Goal: Contribute content: Contribute content

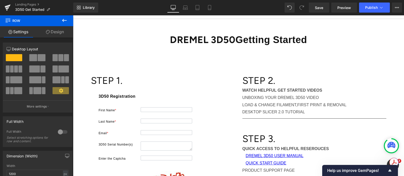
scroll to position [1301, 0]
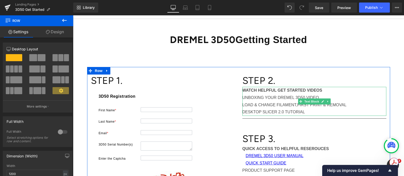
click at [244, 96] on p "UNBOXING YOUR DREMEL 3D50 VIDEO" at bounding box center [314, 97] width 144 height 7
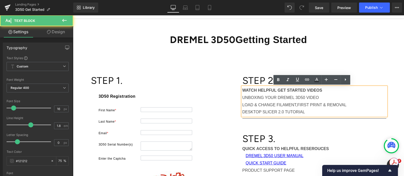
click at [327, 91] on p "WATCH HELPFUL GET STARTED VIDEOS" at bounding box center [314, 90] width 144 height 7
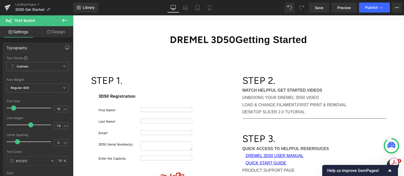
click at [65, 19] on icon at bounding box center [64, 20] width 6 height 6
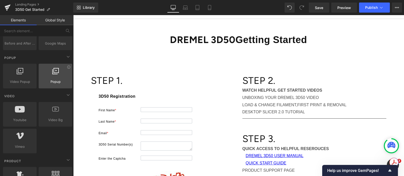
scroll to position [315, 0]
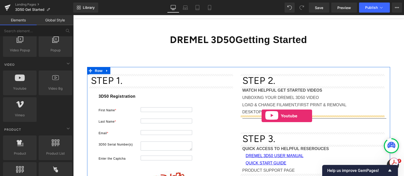
drag, startPoint x: 98, startPoint y: 96, endPoint x: 263, endPoint y: 115, distance: 166.4
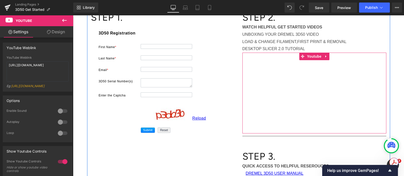
scroll to position [63, 0]
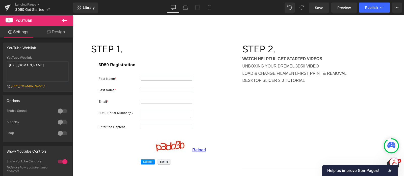
click at [65, 17] on icon at bounding box center [64, 20] width 6 height 6
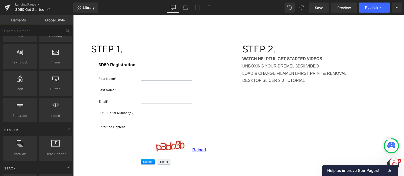
scroll to position [0, 0]
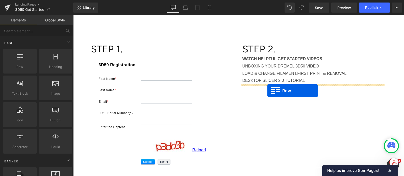
drag, startPoint x: 98, startPoint y: 75, endPoint x: 267, endPoint y: 91, distance: 169.6
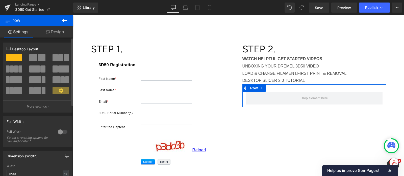
click at [58, 60] on span at bounding box center [60, 57] width 5 height 7
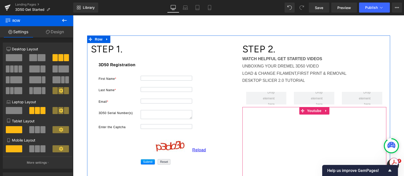
scroll to position [95, 0]
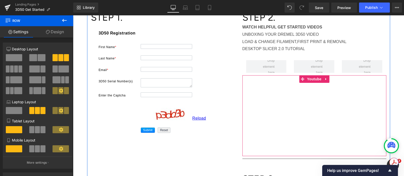
click at [265, 100] on div at bounding box center [314, 115] width 144 height 81
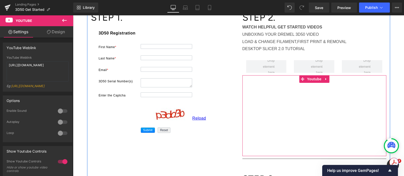
click at [255, 91] on div at bounding box center [314, 115] width 144 height 81
click at [300, 78] on div at bounding box center [314, 115] width 144 height 81
click at [322, 79] on div at bounding box center [314, 115] width 144 height 81
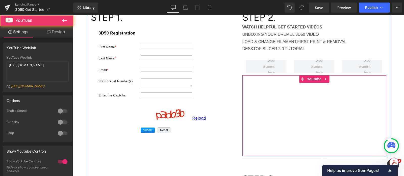
click at [299, 79] on div at bounding box center [314, 115] width 144 height 81
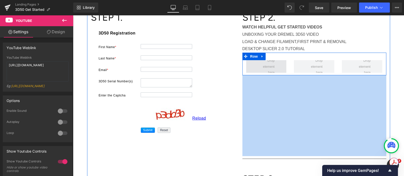
drag, startPoint x: 300, startPoint y: 79, endPoint x: 262, endPoint y: 66, distance: 40.1
click at [262, 66] on div "STEP 2. Heading WATCH HELPFUL GET STARTED VIDEOS UNBOXING YOUR DREMEL 3D50 VIDE…" at bounding box center [314, 113] width 151 height 204
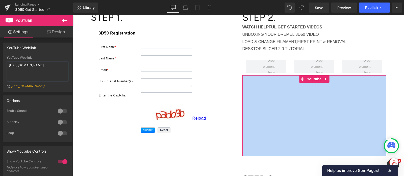
click at [300, 79] on div at bounding box center [314, 115] width 144 height 81
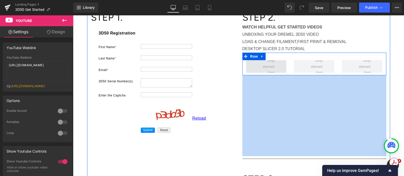
drag, startPoint x: 300, startPoint y: 79, endPoint x: 267, endPoint y: 64, distance: 36.2
click at [267, 64] on div "STEP 2. Heading WATCH HELPFUL GET STARTED VIDEOS UNBOXING YOUR DREMEL 3D50 VIDE…" at bounding box center [314, 113] width 151 height 204
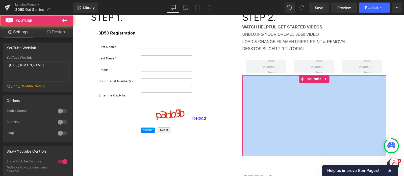
click at [323, 79] on div at bounding box center [314, 115] width 144 height 81
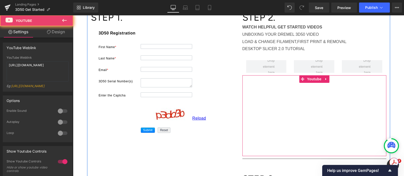
click at [323, 79] on div at bounding box center [314, 115] width 144 height 81
click at [300, 78] on div at bounding box center [314, 115] width 144 height 81
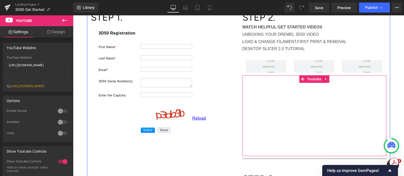
drag, startPoint x: 300, startPoint y: 79, endPoint x: 297, endPoint y: 84, distance: 5.9
click at [295, 93] on div at bounding box center [314, 115] width 144 height 81
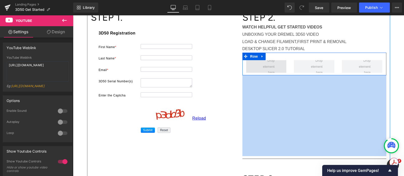
drag, startPoint x: 300, startPoint y: 79, endPoint x: 271, endPoint y: 65, distance: 33.0
click at [271, 65] on div "STEP 2. Heading WATCH HELPFUL GET STARTED VIDEOS UNBOXING YOUR DREMEL 3D50 VIDE…" at bounding box center [314, 113] width 151 height 204
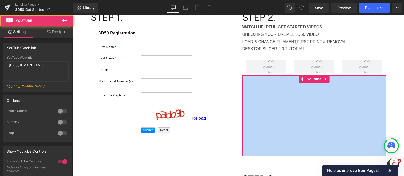
click at [351, 94] on div at bounding box center [314, 115] width 144 height 81
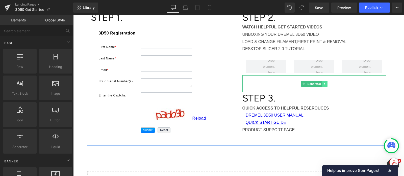
click at [324, 84] on link at bounding box center [324, 84] width 5 height 6
click at [326, 85] on icon at bounding box center [327, 84] width 3 height 3
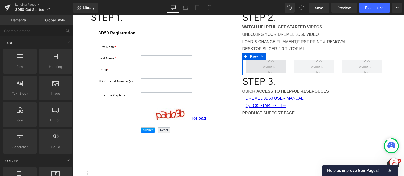
click at [277, 68] on span at bounding box center [266, 66] width 40 height 13
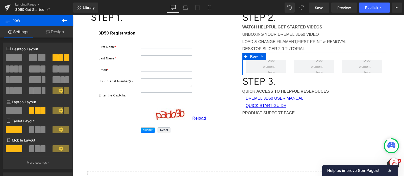
click at [17, 32] on link "Settings" at bounding box center [18, 31] width 37 height 11
click at [65, 20] on icon at bounding box center [64, 20] width 6 height 6
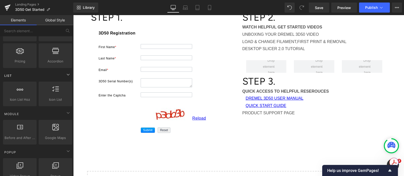
scroll to position [252, 0]
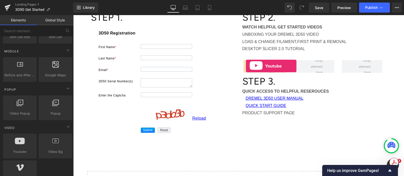
drag, startPoint x: 96, startPoint y: 157, endPoint x: 246, endPoint y: 66, distance: 175.0
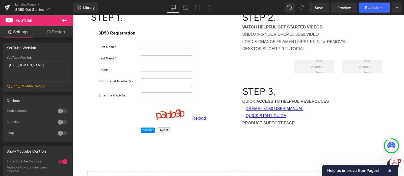
click at [64, 21] on icon at bounding box center [64, 20] width 6 height 6
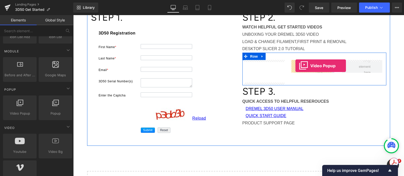
drag, startPoint x: 96, startPoint y: 122, endPoint x: 295, endPoint y: 66, distance: 207.0
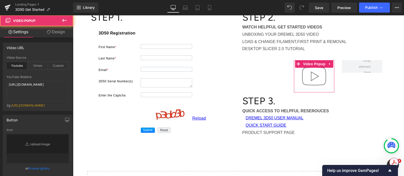
type input "//[DOMAIN_NAME][URL]"
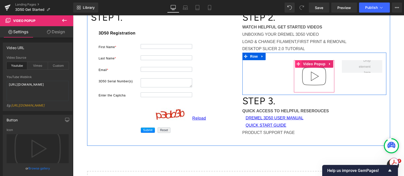
click at [297, 63] on icon at bounding box center [299, 64] width 4 height 4
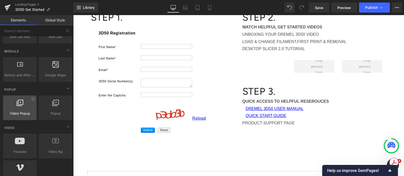
scroll to position [284, 0]
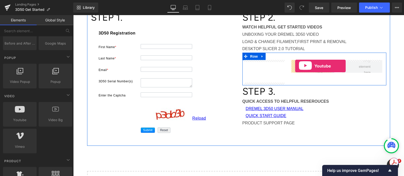
drag, startPoint x: 96, startPoint y: 127, endPoint x: 295, endPoint y: 66, distance: 207.7
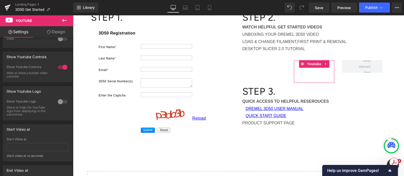
scroll to position [0, 0]
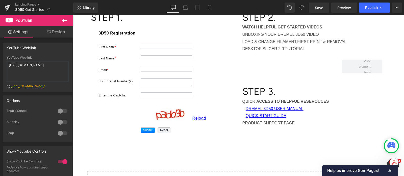
click at [64, 21] on icon at bounding box center [64, 20] width 5 height 3
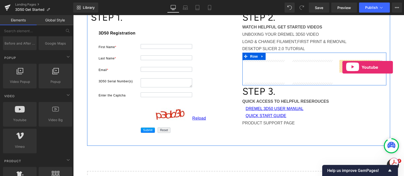
drag, startPoint x: 94, startPoint y: 125, endPoint x: 342, endPoint y: 67, distance: 254.6
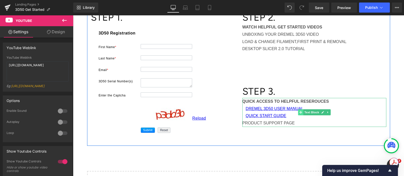
scroll to position [63, 0]
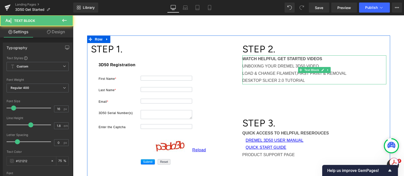
drag, startPoint x: 328, startPoint y: 65, endPoint x: 244, endPoint y: 65, distance: 83.3
click at [244, 65] on p "UNBOXING YOUR DREMEL 3D50 VIDEO" at bounding box center [314, 66] width 144 height 7
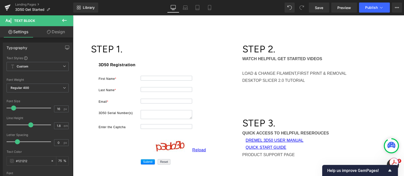
click at [64, 32] on link "Design" at bounding box center [56, 31] width 37 height 11
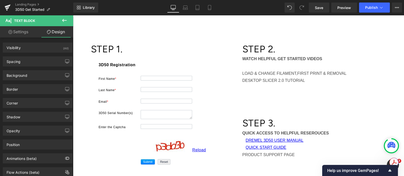
click at [63, 19] on icon at bounding box center [64, 20] width 6 height 6
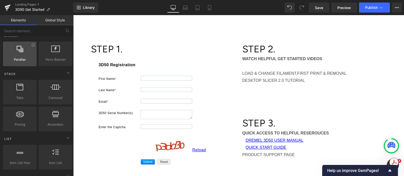
scroll to position [0, 0]
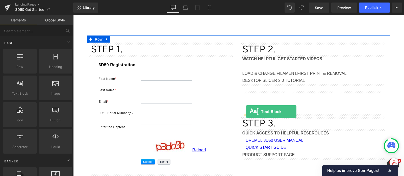
drag, startPoint x: 98, startPoint y: 104, endPoint x: 246, endPoint y: 112, distance: 148.1
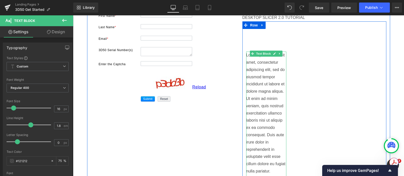
scroll to position [158, 0]
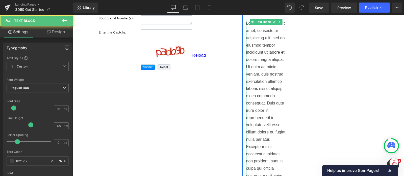
drag, startPoint x: 247, startPoint y: 27, endPoint x: 271, endPoint y: 121, distance: 97.4
click at [271, 121] on p "Lorem ipsum dolor sit amet, consectetur adipiscing elit, sed do eiusmod tempor …" at bounding box center [266, 103] width 40 height 167
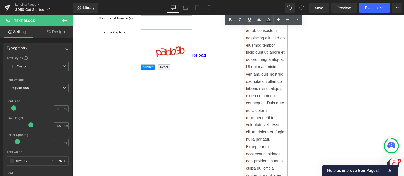
scroll to position [221, 0]
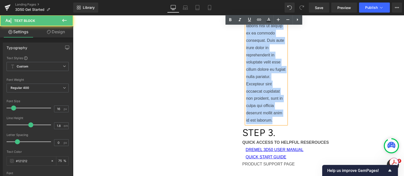
drag, startPoint x: 272, startPoint y: 121, endPoint x: 241, endPoint y: 22, distance: 103.7
click at [242, 22] on div "Youtube Lorem ipsum dolor sit amet, consectetur adipiscing elit, sed do eiusmod…" at bounding box center [266, 29] width 48 height 190
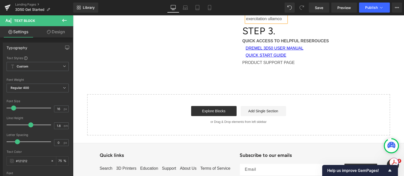
scroll to position [158, 0]
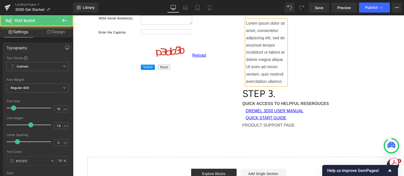
drag, startPoint x: 282, startPoint y: 81, endPoint x: 247, endPoint y: 21, distance: 69.3
click at [247, 21] on p "Lorem ipsum dolor sit amet, consectetur adipiscing elit, sed do eiusmod tempor …" at bounding box center [266, 52] width 40 height 65
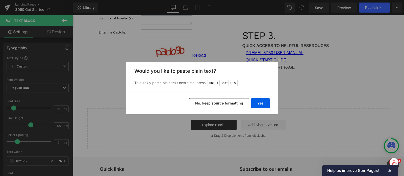
click at [228, 103] on button "No, keep source formatting" at bounding box center [219, 103] width 60 height 10
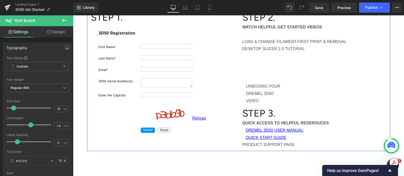
scroll to position [126, 0]
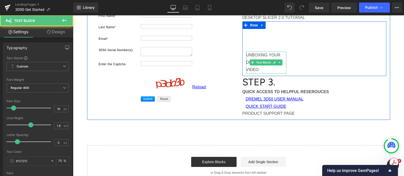
click at [250, 69] on span "UNBOXING YOUR DREMEL 3D50 VIDEO" at bounding box center [263, 62] width 34 height 19
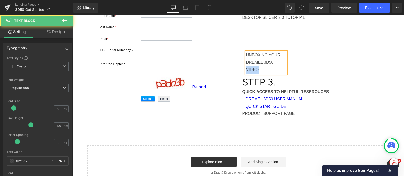
click at [250, 69] on span "UNBOXING YOUR DREMEL 3D50 VIDEO" at bounding box center [263, 62] width 34 height 19
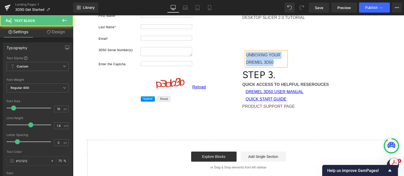
drag, startPoint x: 279, startPoint y: 62, endPoint x: 244, endPoint y: 54, distance: 36.3
click at [246, 54] on p "UNBOXING YOUR DREMEL 3D50" at bounding box center [266, 59] width 40 height 15
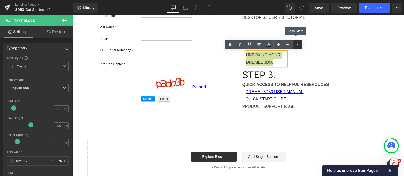
click at [297, 44] on icon at bounding box center [297, 44] width 6 height 6
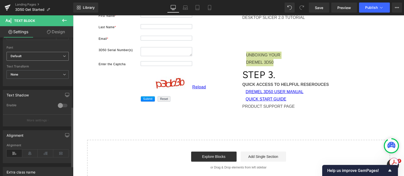
scroll to position [158, 0]
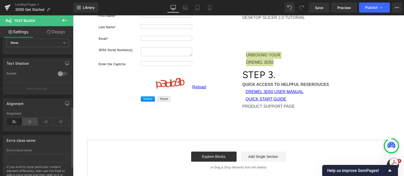
click at [29, 121] on icon at bounding box center [30, 122] width 16 height 8
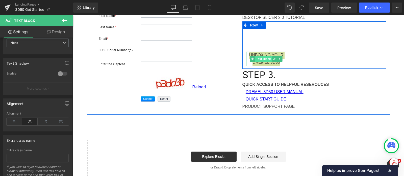
click at [263, 57] on span "Text Block" at bounding box center [263, 59] width 17 height 6
click at [278, 59] on icon at bounding box center [279, 59] width 3 height 3
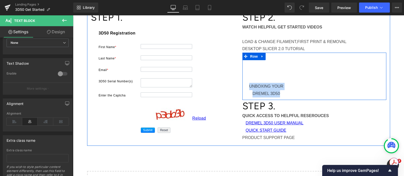
click at [301, 88] on div "Youtube UNBOXING YOUR DREMEL 3D50 Text Block Youtube Youtube Row" at bounding box center [314, 76] width 144 height 47
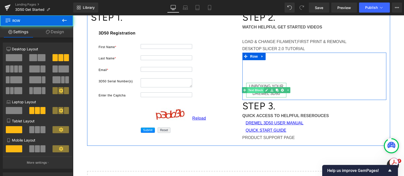
click at [261, 88] on span "Text Block" at bounding box center [255, 90] width 17 height 6
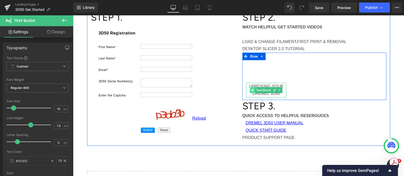
click at [251, 90] on icon at bounding box center [252, 90] width 3 height 3
click at [278, 90] on icon at bounding box center [279, 90] width 3 height 3
click at [276, 90] on icon at bounding box center [277, 90] width 3 height 3
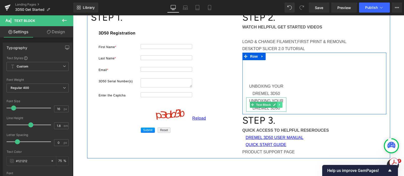
click at [278, 105] on icon at bounding box center [279, 104] width 3 height 3
click at [276, 105] on icon at bounding box center [277, 104] width 3 height 3
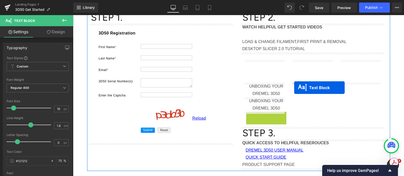
drag, startPoint x: 248, startPoint y: 120, endPoint x: 294, endPoint y: 88, distance: 55.9
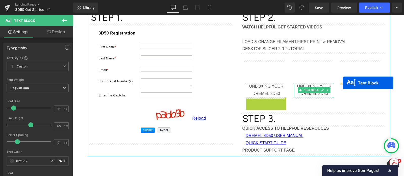
drag, startPoint x: 243, startPoint y: 104, endPoint x: 343, endPoint y: 83, distance: 101.7
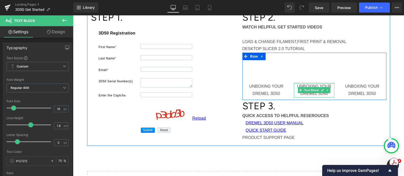
scroll to position [63, 0]
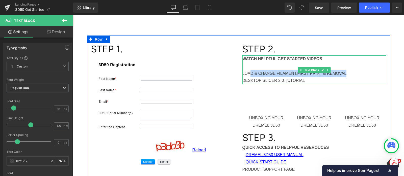
drag, startPoint x: 349, startPoint y: 72, endPoint x: 243, endPoint y: 71, distance: 106.5
click at [243, 71] on p "LOAD & CHANGE FILAMENT, FIRST PRINT & REMOVAL" at bounding box center [314, 73] width 144 height 7
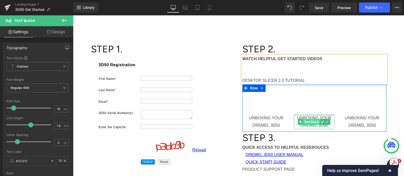
click at [303, 121] on span "Text Block" at bounding box center [311, 122] width 17 height 6
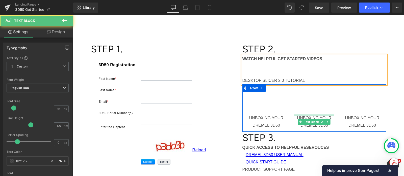
click at [297, 118] on span "UNBOXING YOUR DREMEL 3D50" at bounding box center [314, 122] width 34 height 12
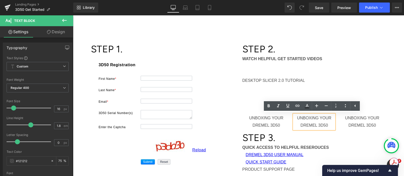
click at [297, 118] on span "UNBOXING YOUR DREMEL 3D50" at bounding box center [314, 122] width 34 height 12
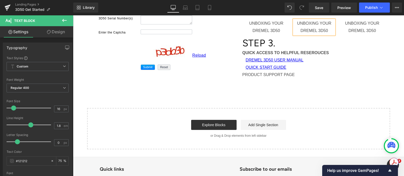
scroll to position [126, 0]
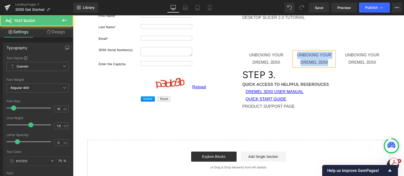
drag, startPoint x: 327, startPoint y: 61, endPoint x: 294, endPoint y: 55, distance: 33.4
click at [294, 55] on p "UNBOXING YOUR DREMEL 3D50" at bounding box center [314, 59] width 40 height 15
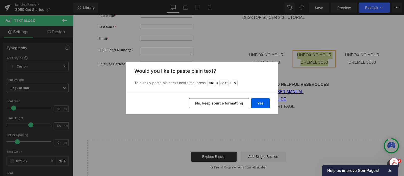
click at [297, 57] on div "Back to Library Insert Would you like to paste plain text? To quickly paste pla…" at bounding box center [202, 88] width 404 height 176
click at [257, 103] on button "Yes" at bounding box center [260, 103] width 18 height 10
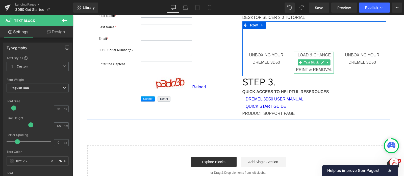
click at [333, 69] on div at bounding box center [333, 63] width 1 height 22
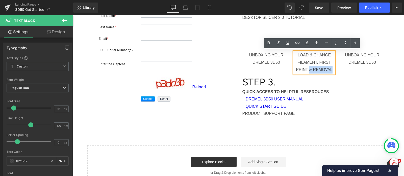
drag, startPoint x: 306, startPoint y: 69, endPoint x: 329, endPoint y: 71, distance: 22.8
click at [329, 71] on p "LOAD & CHANGE FILAMENT, FIRST PRINT & REMOVAL" at bounding box center [314, 63] width 40 height 22
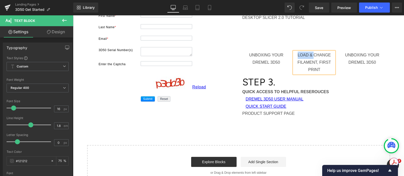
drag, startPoint x: 311, startPoint y: 56, endPoint x: 295, endPoint y: 54, distance: 16.3
click at [295, 54] on p "LOAD & CHANGE FILAMENT, FIRST PRINT" at bounding box center [314, 63] width 40 height 22
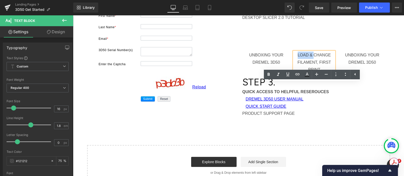
scroll to position [95, 0]
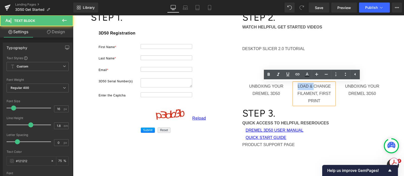
click at [310, 87] on p "LOAD & CHANGE FILAMENT, FIRST PRINT" at bounding box center [314, 94] width 40 height 22
drag, startPoint x: 311, startPoint y: 86, endPoint x: 294, endPoint y: 85, distance: 16.9
click at [294, 85] on p "LOAD & CHANGE FILAMENT, FIRST PRINT" at bounding box center [314, 94] width 40 height 22
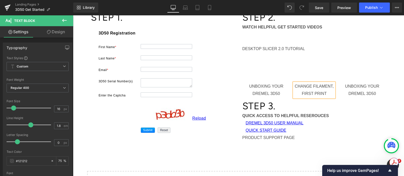
click at [331, 86] on p "CHANGE FILAMENT, FIRST PRINT" at bounding box center [314, 90] width 40 height 15
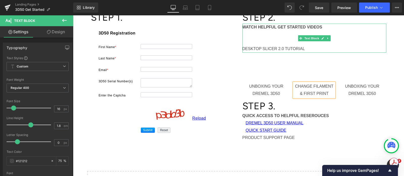
drag, startPoint x: 306, startPoint y: 48, endPoint x: 243, endPoint y: 48, distance: 62.9
click at [242, 48] on p "DESKTOP SLICER 2.0 TUTORIAL" at bounding box center [314, 48] width 144 height 7
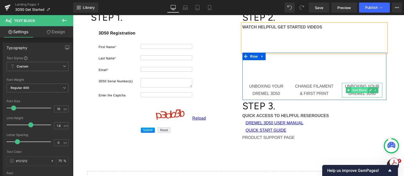
click at [362, 90] on span "Text Block" at bounding box center [359, 90] width 17 height 6
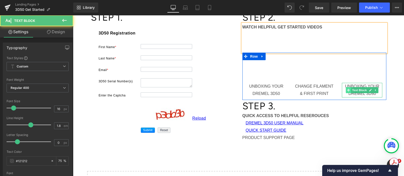
click at [346, 89] on span at bounding box center [348, 90] width 5 height 6
click at [342, 86] on p "UNBOXING YOUR DREMEL 3D50" at bounding box center [362, 90] width 40 height 15
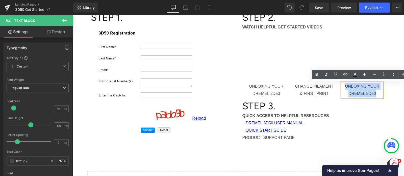
drag, startPoint x: 342, startPoint y: 86, endPoint x: 374, endPoint y: 94, distance: 33.1
click at [374, 94] on p "UNBOXING YOUR DREMEL 3D50" at bounding box center [362, 90] width 40 height 15
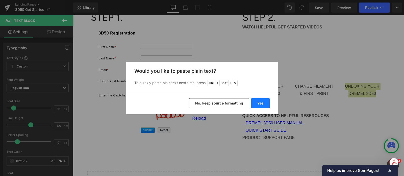
click at [259, 103] on button "Yes" at bounding box center [260, 103] width 18 height 10
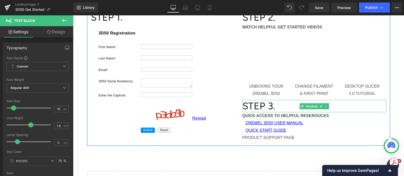
scroll to position [63, 0]
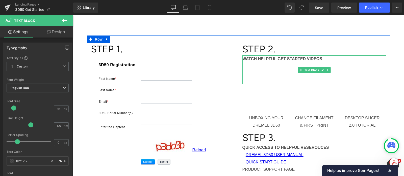
click at [282, 67] on p at bounding box center [314, 66] width 144 height 7
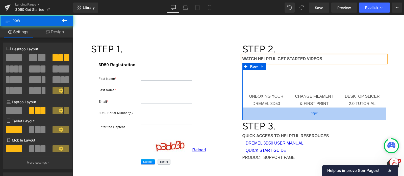
drag, startPoint x: 347, startPoint y: 108, endPoint x: 347, endPoint y: 118, distance: 9.8
click at [347, 118] on div "50px" at bounding box center [314, 114] width 144 height 13
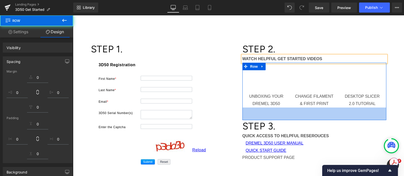
click at [392, 52] on div "DREMEL 3D50 Getting Started Heading Text Block Text Block Row STEP 1. Heading 2…" at bounding box center [238, 115] width 331 height 257
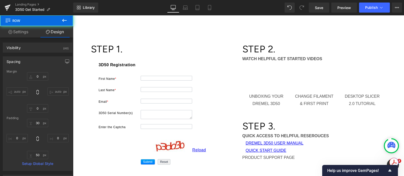
scroll to position [95, 0]
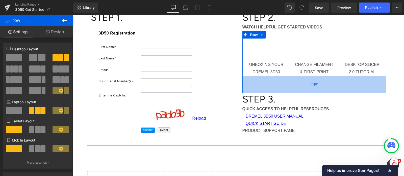
drag, startPoint x: 315, startPoint y: 87, endPoint x: 315, endPoint y: 92, distance: 4.8
click at [315, 92] on div "69px" at bounding box center [314, 84] width 144 height 17
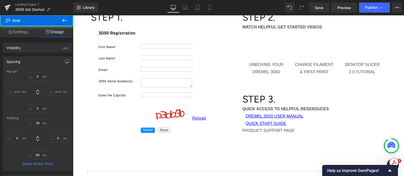
scroll to position [63, 0]
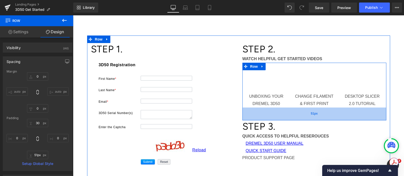
type input "50px"
drag, startPoint x: 297, startPoint y: 124, endPoint x: 297, endPoint y: 119, distance: 4.8
click at [297, 119] on div "50px" at bounding box center [314, 114] width 144 height 13
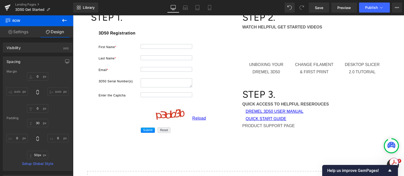
scroll to position [31, 0]
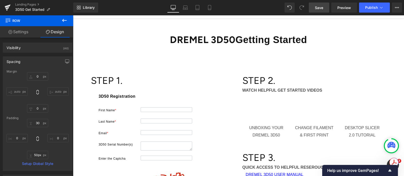
click at [321, 6] on span "Save" at bounding box center [319, 7] width 8 height 5
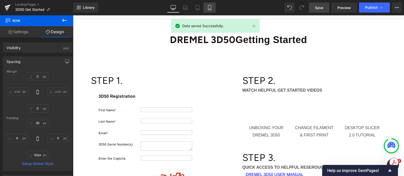
click at [208, 9] on icon at bounding box center [209, 7] width 5 height 5
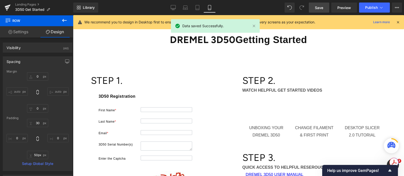
scroll to position [230, 0]
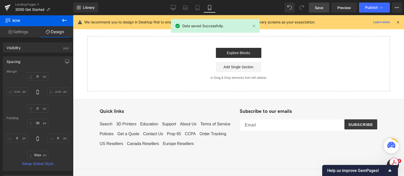
type input "0"
type input "30"
type input "0"
type input "50"
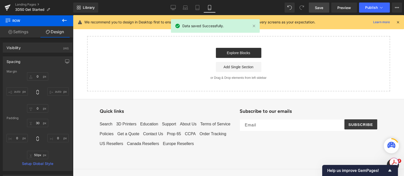
type input "0"
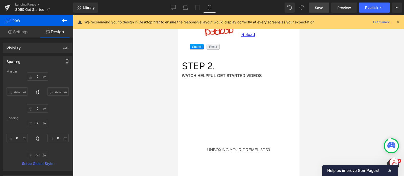
scroll to position [252, 0]
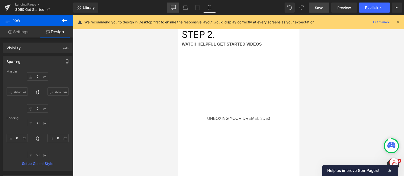
drag, startPoint x: 173, startPoint y: 10, endPoint x: 171, endPoint y: 30, distance: 19.7
click at [173, 10] on icon at bounding box center [173, 9] width 2 height 1
type input "0"
type input "30"
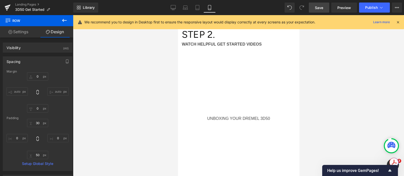
type input "0"
type input "50"
type input "0"
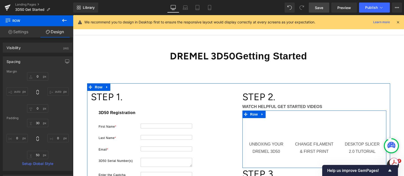
scroll to position [47, 0]
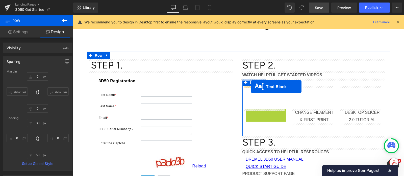
drag, startPoint x: 242, startPoint y: 116, endPoint x: 251, endPoint y: 87, distance: 30.8
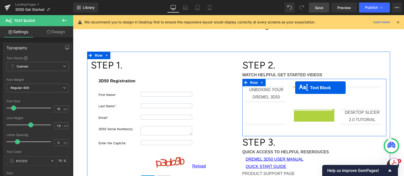
drag, startPoint x: 298, startPoint y: 117, endPoint x: 295, endPoint y: 88, distance: 29.4
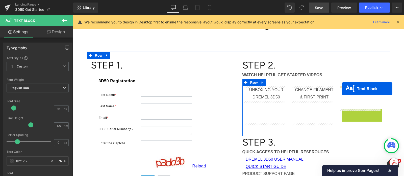
drag, startPoint x: 344, startPoint y: 117, endPoint x: 342, endPoint y: 89, distance: 28.4
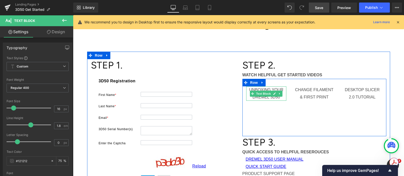
click at [280, 95] on p "UNBOXING YOUR DREMEL 3D50" at bounding box center [266, 94] width 40 height 15
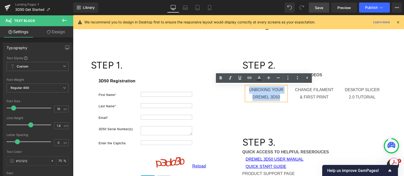
drag, startPoint x: 281, startPoint y: 96, endPoint x: 247, endPoint y: 90, distance: 34.1
click at [247, 90] on p "UNBOXING YOUR DREMEL 3D50" at bounding box center [266, 94] width 40 height 15
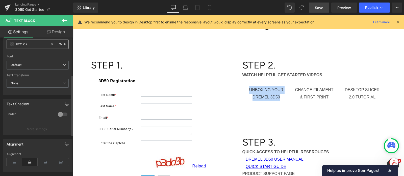
scroll to position [86, 0]
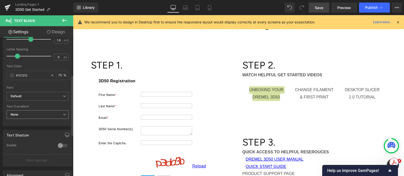
click at [52, 115] on span "None" at bounding box center [38, 115] width 62 height 9
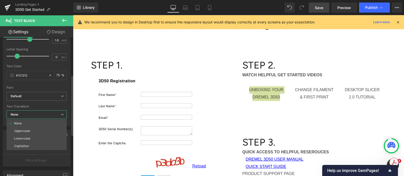
click at [52, 115] on span "None" at bounding box center [37, 115] width 60 height 9
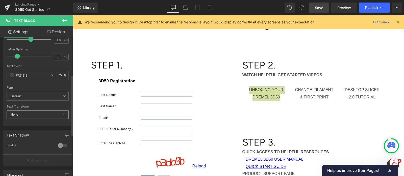
scroll to position [54, 0]
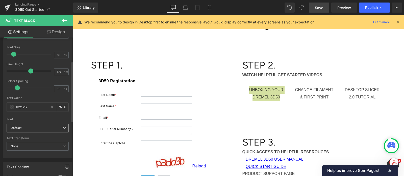
click at [49, 126] on b "Default" at bounding box center [37, 128] width 52 height 4
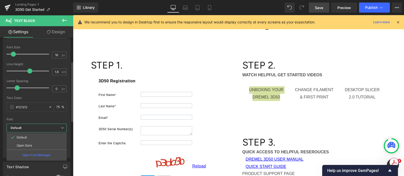
click at [49, 126] on b "Default" at bounding box center [36, 128] width 50 height 4
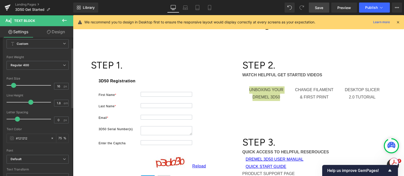
scroll to position [0, 0]
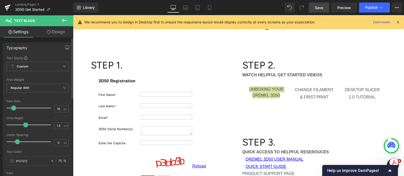
drag, startPoint x: 29, startPoint y: 125, endPoint x: 24, endPoint y: 125, distance: 5.3
click at [24, 125] on span at bounding box center [25, 125] width 5 height 5
type input "1.3"
drag, startPoint x: 24, startPoint y: 125, endPoint x: 21, endPoint y: 126, distance: 2.8
click at [21, 126] on span at bounding box center [22, 125] width 5 height 5
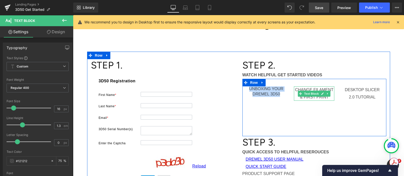
click at [306, 90] on p "CHANGE FILAMENT & FIRST PRINT" at bounding box center [314, 94] width 40 height 15
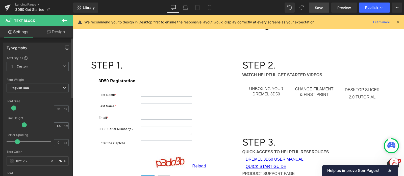
type input "1.3"
drag, startPoint x: 29, startPoint y: 125, endPoint x: 22, endPoint y: 125, distance: 7.1
click at [22, 125] on span at bounding box center [22, 125] width 5 height 5
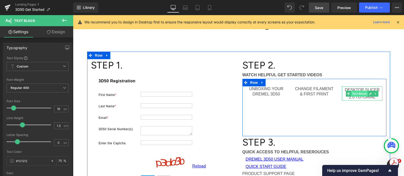
click at [351, 92] on span "Text Block" at bounding box center [359, 94] width 17 height 6
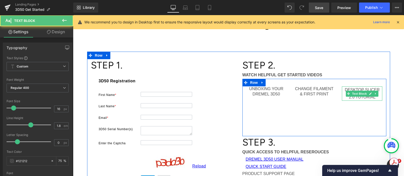
click at [345, 87] on div at bounding box center [362, 87] width 40 height 1
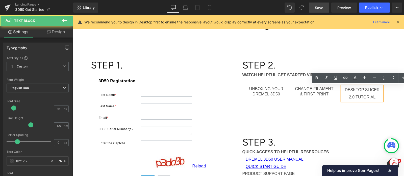
click at [346, 90] on p "DESKTOP SLICER 2.0 TUTORIAL" at bounding box center [362, 94] width 40 height 15
click at [373, 96] on p "DESKTOP SLICER 2.0 TUTORIAL" at bounding box center [362, 94] width 40 height 15
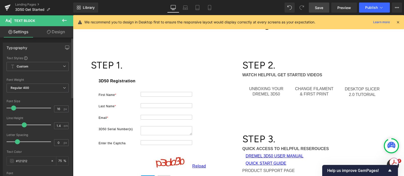
type input "1.3"
drag, startPoint x: 30, startPoint y: 125, endPoint x: 22, endPoint y: 125, distance: 7.8
click at [22, 125] on span at bounding box center [22, 125] width 5 height 5
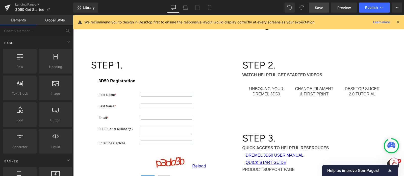
click at [391, 80] on div "DREMEL 3D50 Getting Started Heading Text Block Text Block Row STEP 1. Heading 2…" at bounding box center [238, 131] width 331 height 257
click at [319, 6] on span "Save" at bounding box center [319, 7] width 8 height 5
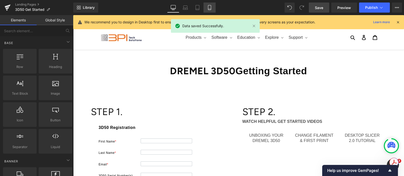
click at [208, 8] on icon at bounding box center [209, 7] width 5 height 5
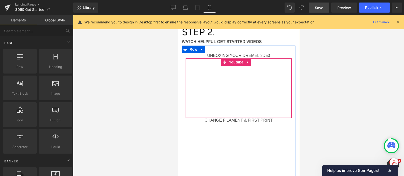
scroll to position [223, 0]
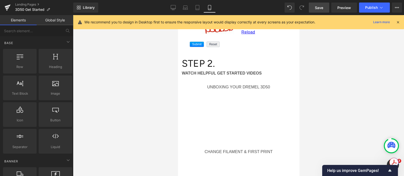
click at [398, 21] on icon at bounding box center [398, 22] width 5 height 5
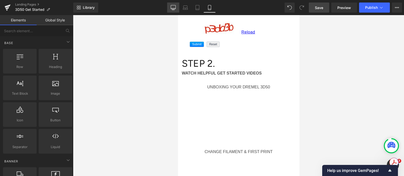
click at [173, 9] on icon at bounding box center [173, 7] width 5 height 4
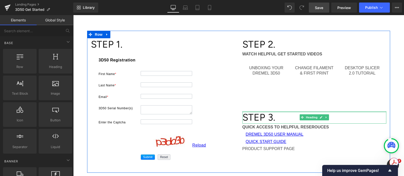
scroll to position [36, 0]
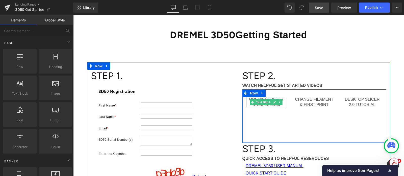
click at [279, 105] on p "UNBOXING YOUR DREMEL 3D50" at bounding box center [266, 102] width 40 height 11
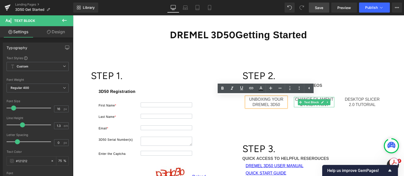
click at [294, 99] on p "CHANGE FILAMENT & FIRST PRINT" at bounding box center [314, 102] width 40 height 11
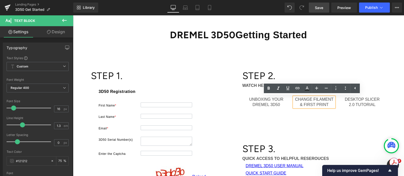
click at [304, 104] on p "CHANGE FILAMENT & FIRST PRINT" at bounding box center [314, 102] width 40 height 11
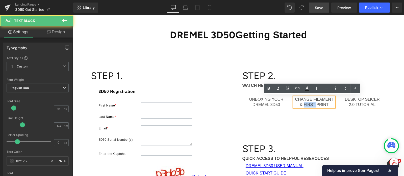
click at [304, 104] on p "CHANGE FILAMENT & FIRST PRINT" at bounding box center [314, 102] width 40 height 11
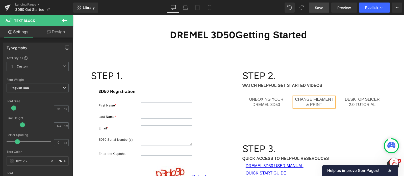
click at [294, 98] on p "CHANGE FILAMENT & PRINT" at bounding box center [314, 102] width 40 height 11
click at [394, 97] on div "DREMEL 3D50 Getting Started Heading Text Block Text Block Row STEP 1. Heading 2…" at bounding box center [238, 142] width 331 height 257
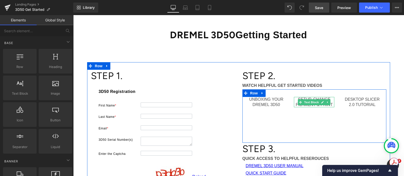
click at [304, 99] on p "SETUP, CHANGE FILAMENT & PRINT" at bounding box center [314, 102] width 40 height 11
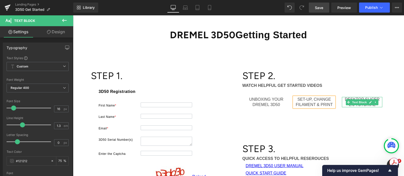
click at [350, 99] on p "DESKTOP SLICER 2.0 TUTORIAL" at bounding box center [362, 102] width 40 height 11
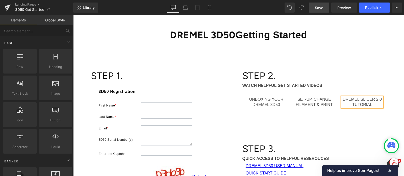
click at [394, 104] on div "DREMEL 3D50 Getting Started Heading Text Block Text Block Row STEP 1. Heading 2…" at bounding box center [238, 142] width 331 height 257
click at [319, 5] on span "Save" at bounding box center [319, 7] width 8 height 5
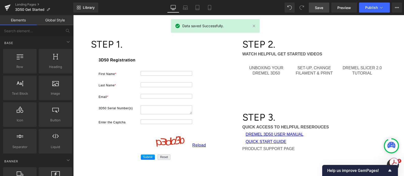
scroll to position [0, 0]
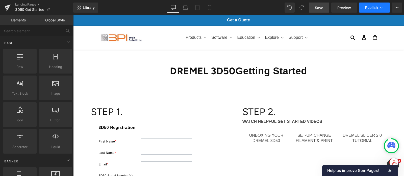
click at [371, 6] on span "Publish" at bounding box center [371, 8] width 13 height 4
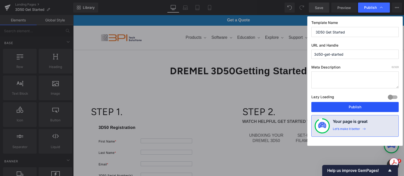
click at [349, 107] on button "Publish" at bounding box center [354, 107] width 87 height 10
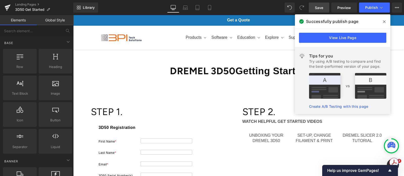
click at [385, 21] on icon at bounding box center [384, 21] width 3 height 3
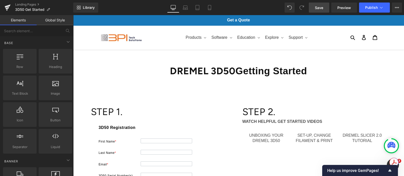
drag, startPoint x: 319, startPoint y: 9, endPoint x: 258, endPoint y: 2, distance: 61.0
click at [319, 9] on span "Save" at bounding box center [319, 7] width 8 height 5
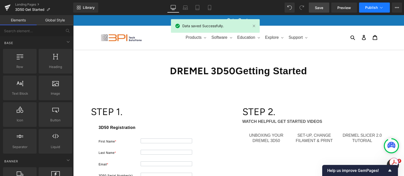
click at [371, 5] on button "Publish" at bounding box center [374, 8] width 31 height 10
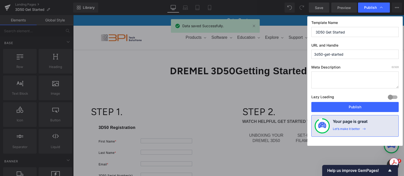
drag, startPoint x: 350, startPoint y: 106, endPoint x: 329, endPoint y: 7, distance: 100.7
click at [349, 106] on button "Publish" at bounding box center [354, 107] width 87 height 10
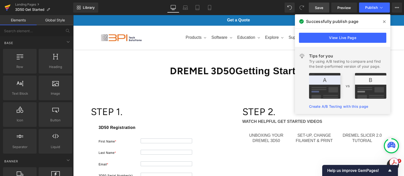
click at [3, 6] on link at bounding box center [7, 7] width 15 height 15
